Goal: Obtain resource: Obtain resource

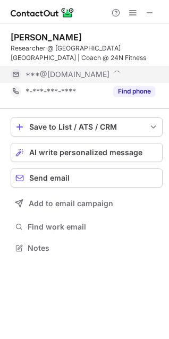
scroll to position [241, 169]
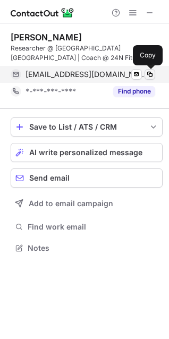
click at [152, 73] on span at bounding box center [149, 74] width 8 height 8
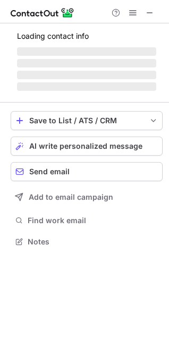
scroll to position [265, 169]
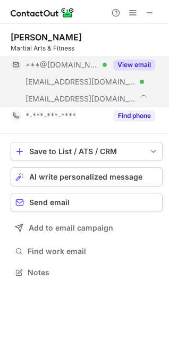
click at [145, 65] on button "View email" at bounding box center [134, 64] width 42 height 11
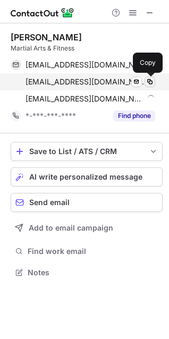
click at [152, 81] on span at bounding box center [149, 82] width 8 height 8
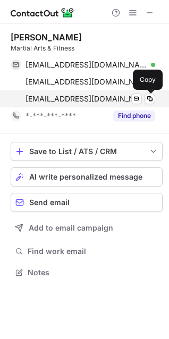
click at [155, 94] on div "[EMAIL_ADDRESS][DOMAIN_NAME]" at bounding box center [90, 99] width 130 height 10
click at [149, 100] on span at bounding box center [149, 99] width 8 height 8
